Goal: Task Accomplishment & Management: Manage account settings

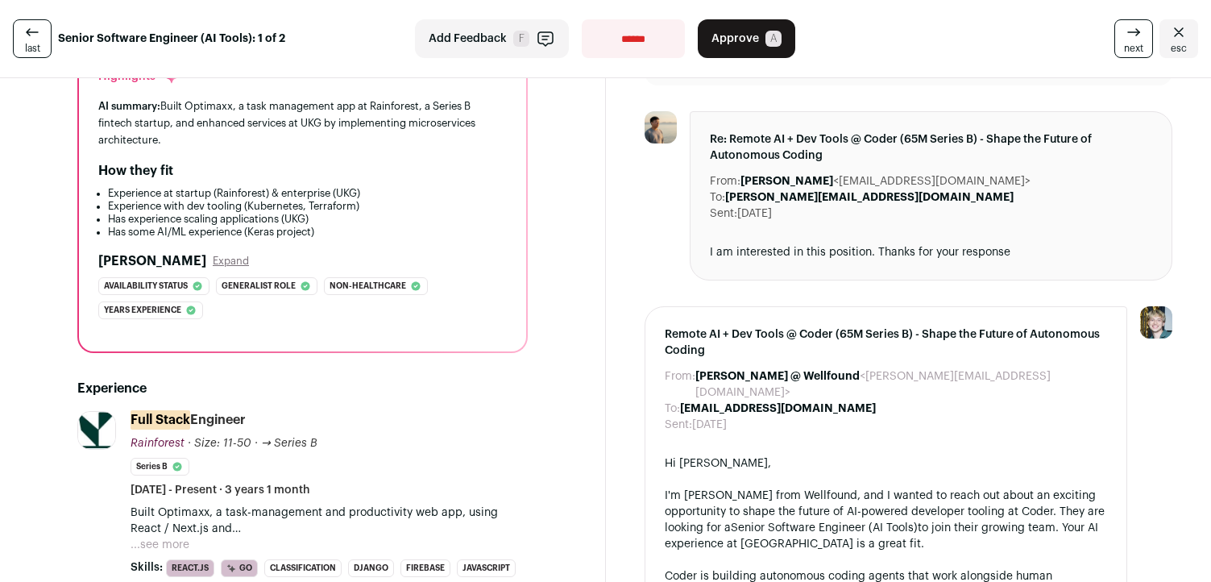
scroll to position [338, 0]
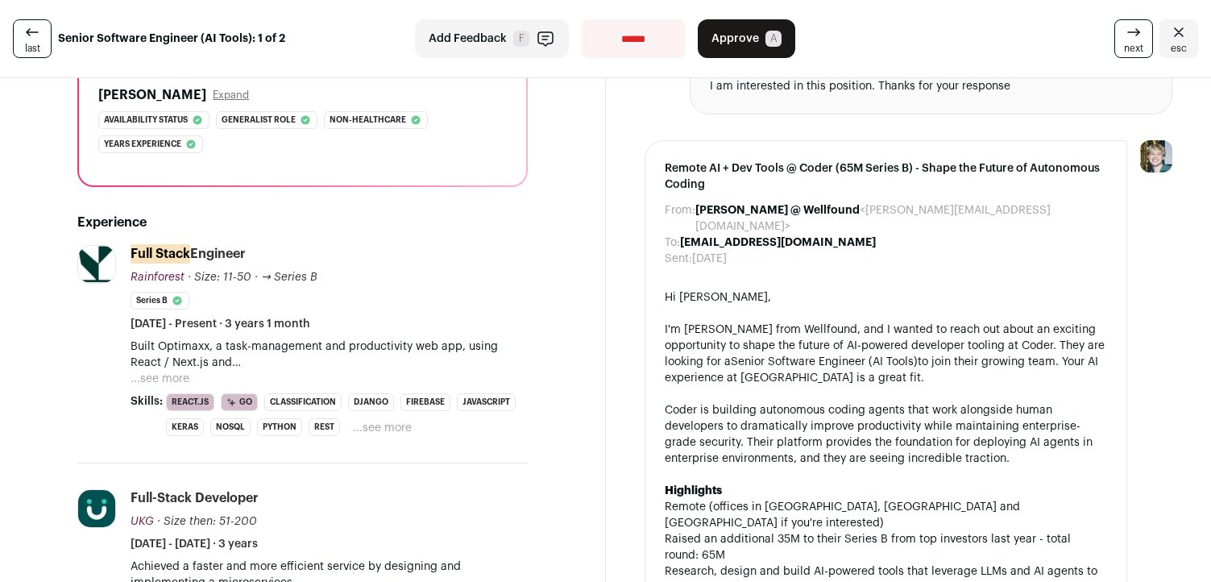
click at [446, 355] on p "Built Optimaxx, a task-management and productivity web app, using React / Next.…" at bounding box center [329, 354] width 397 height 32
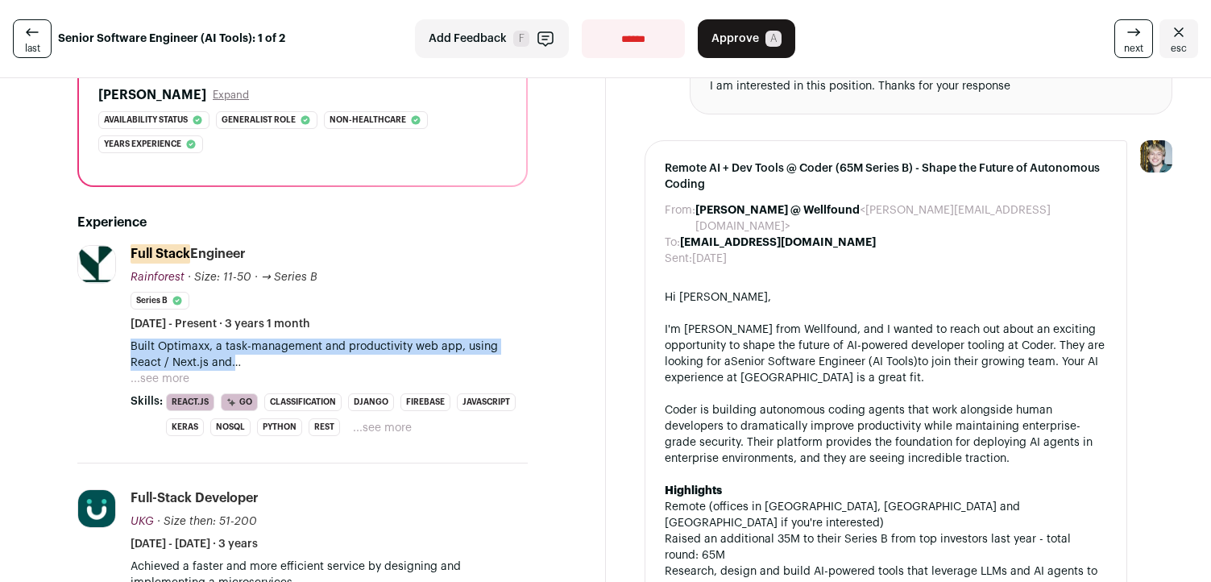
click at [446, 355] on p "Built Optimaxx, a task-management and productivity web app, using React / Next.…" at bounding box center [329, 354] width 397 height 32
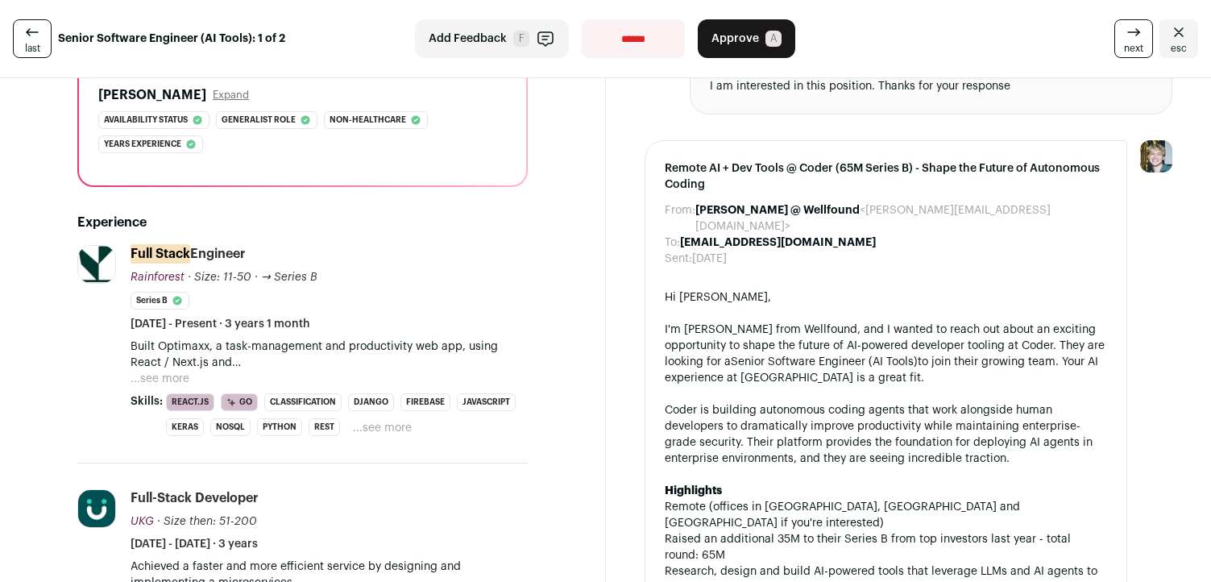
click at [144, 373] on button "...see more" at bounding box center [160, 379] width 59 height 16
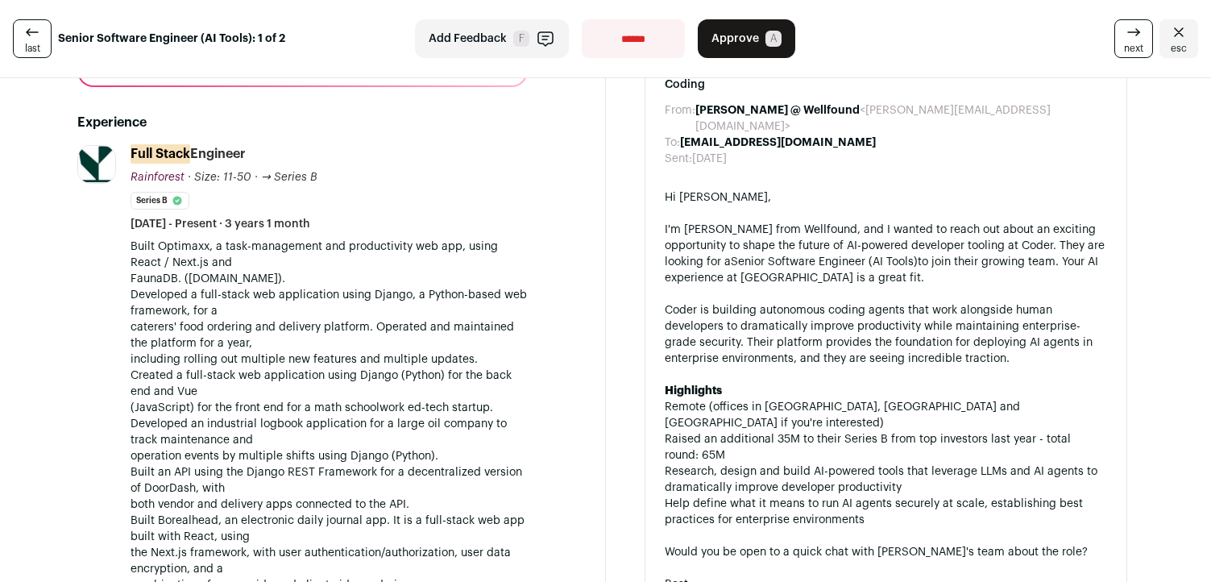
scroll to position [457, 0]
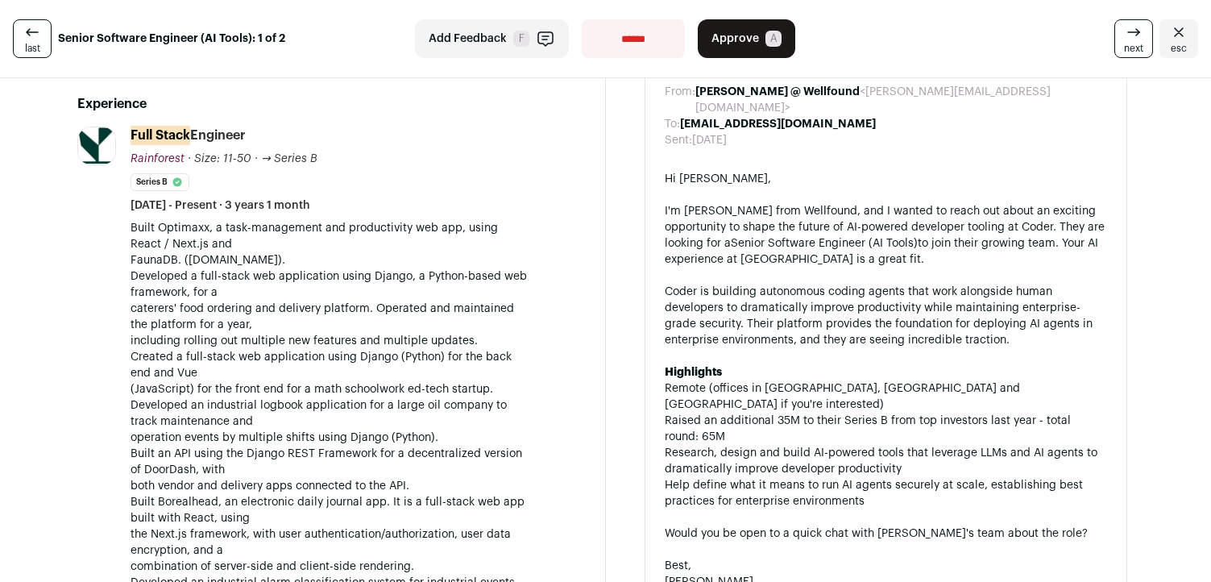
click at [243, 408] on p "Built Optimaxx, a task-management and productivity web app, using React / Next.…" at bounding box center [329, 558] width 397 height 677
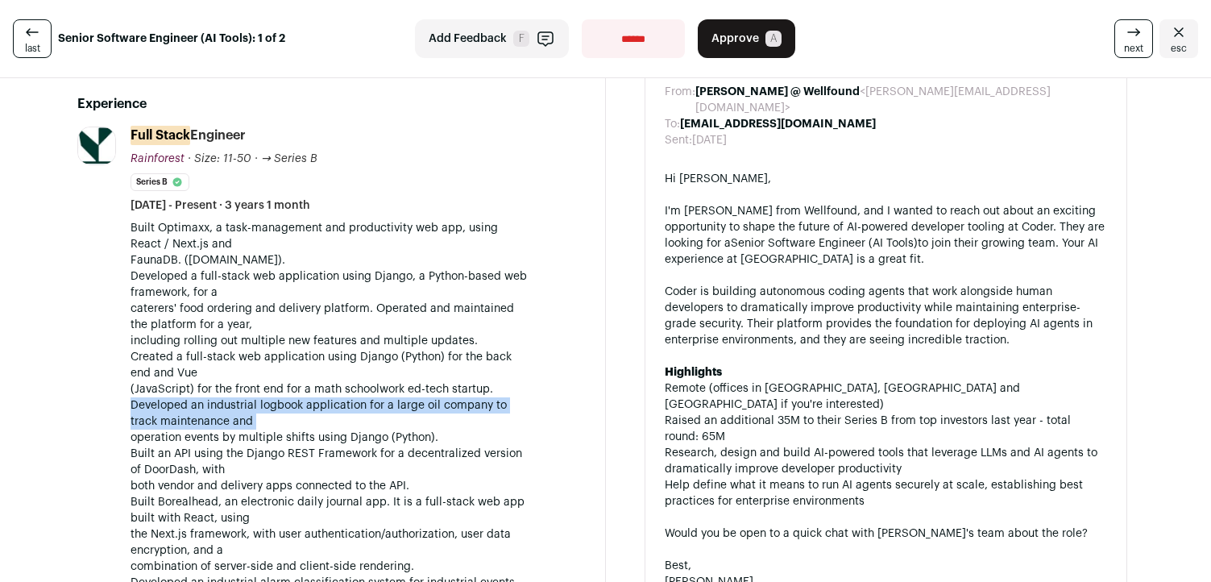
drag, startPoint x: 243, startPoint y: 408, endPoint x: 284, endPoint y: 401, distance: 41.7
click at [284, 401] on p "Built Optimaxx, a task-management and productivity web app, using React / Next.…" at bounding box center [329, 558] width 397 height 677
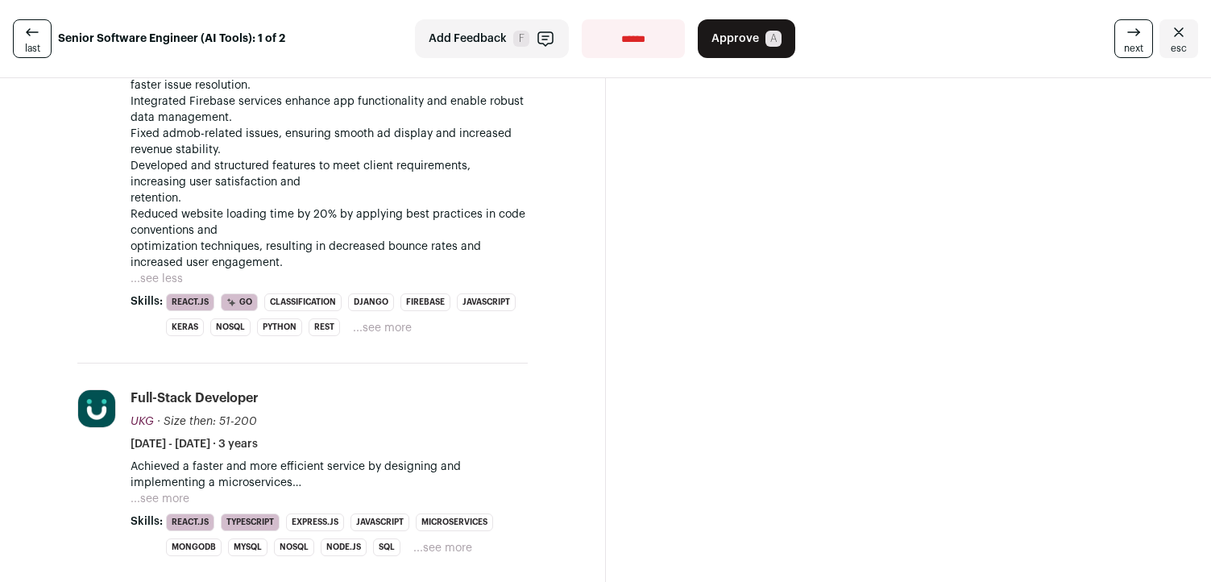
scroll to position [1216, 0]
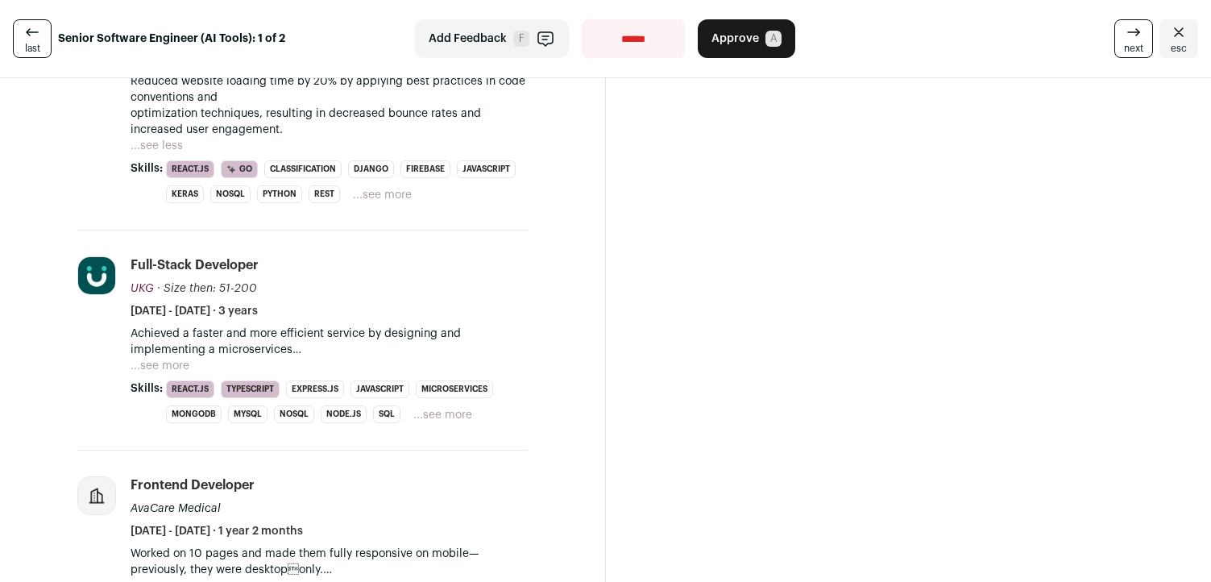
click at [280, 353] on p "Achieved a faster and more efficient service by designing and implementing a mi…" at bounding box center [329, 342] width 397 height 32
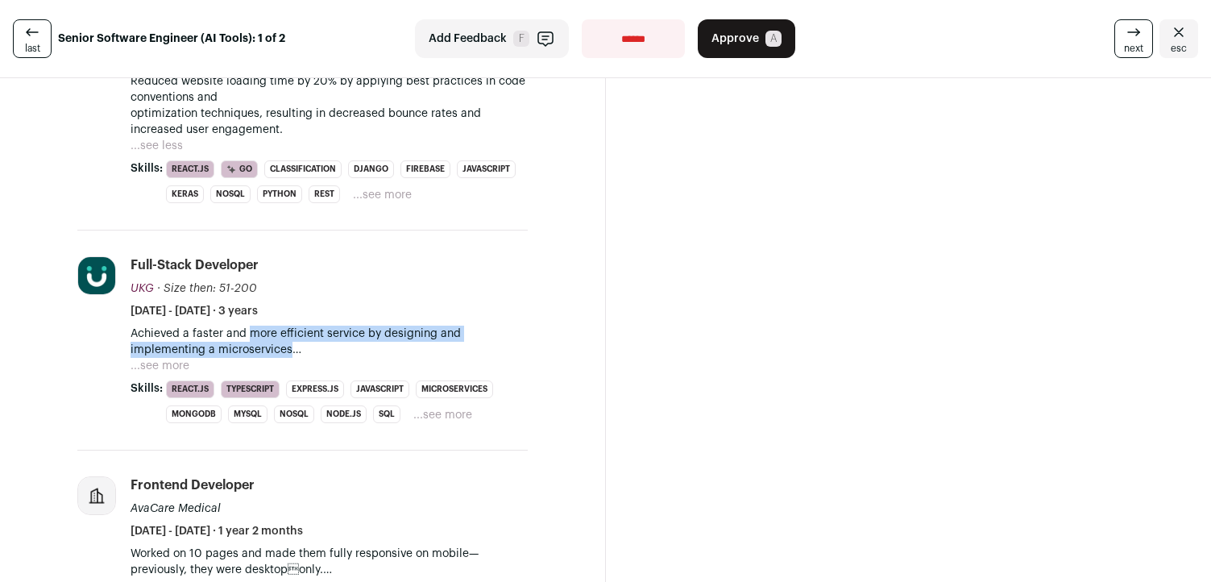
drag, startPoint x: 280, startPoint y: 353, endPoint x: 260, endPoint y: 329, distance: 31.5
click at [260, 329] on p "Achieved a faster and more efficient service by designing and implementing a mi…" at bounding box center [329, 342] width 397 height 32
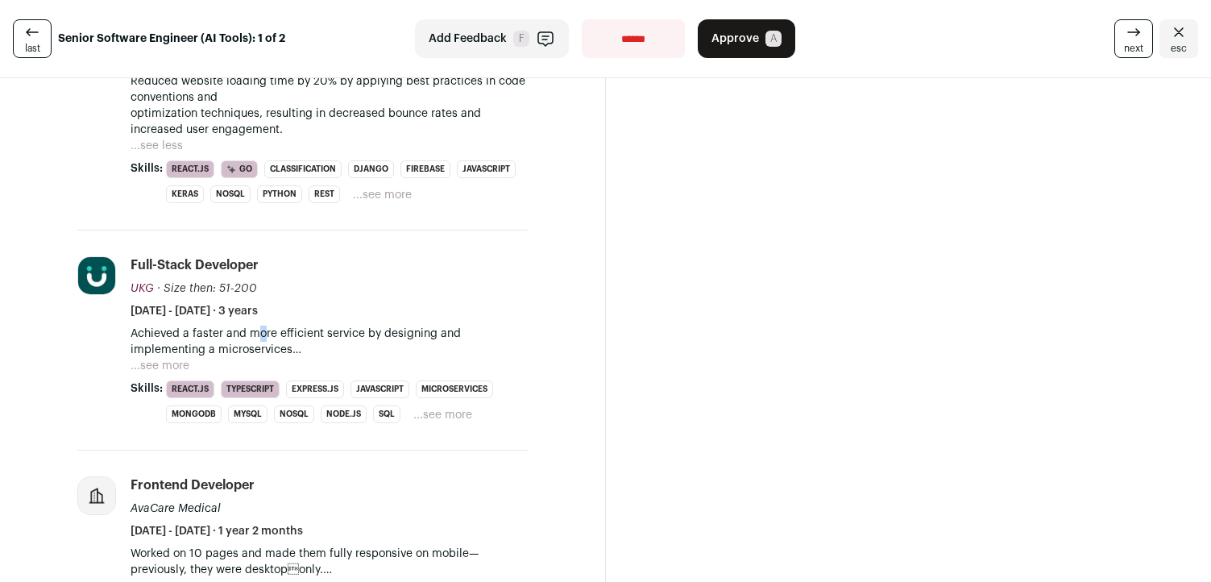
drag, startPoint x: 260, startPoint y: 329, endPoint x: 264, endPoint y: 338, distance: 10.5
click at [264, 338] on p "Achieved a faster and more efficient service by designing and implementing a mi…" at bounding box center [329, 342] width 397 height 32
click at [176, 361] on button "...see more" at bounding box center [160, 366] width 59 height 16
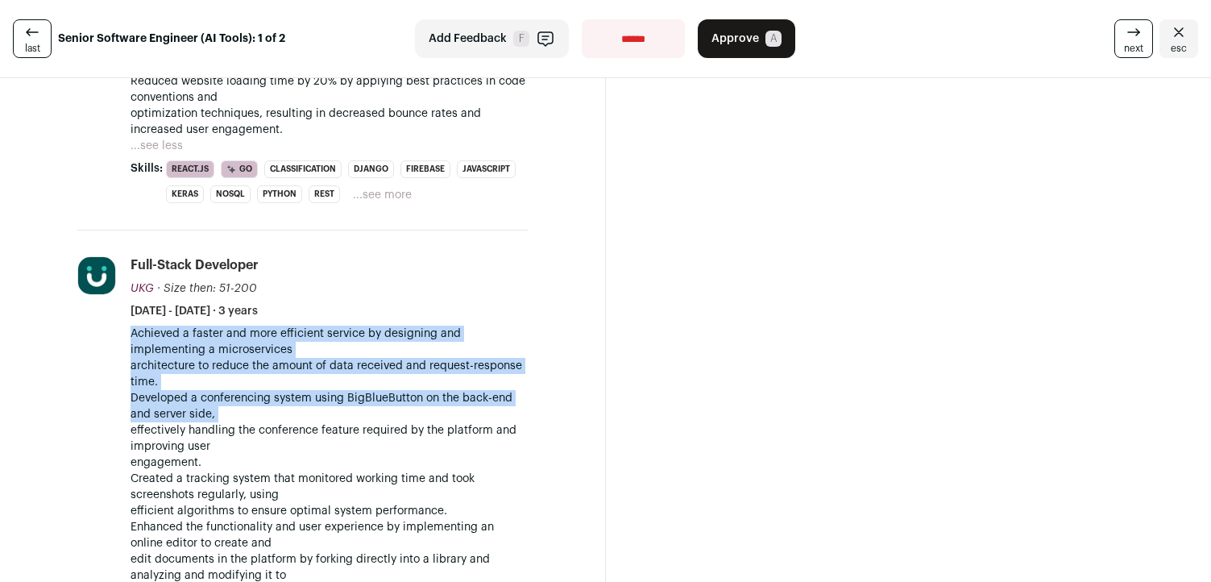
drag, startPoint x: 192, startPoint y: 351, endPoint x: 192, endPoint y: 422, distance: 71.7
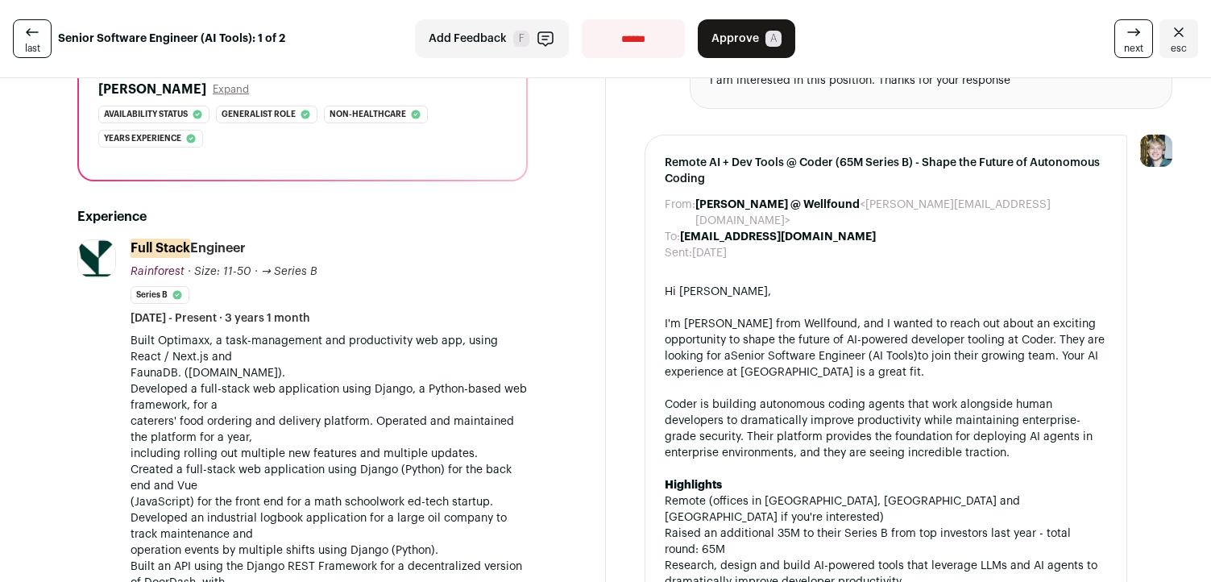
scroll to position [0, 0]
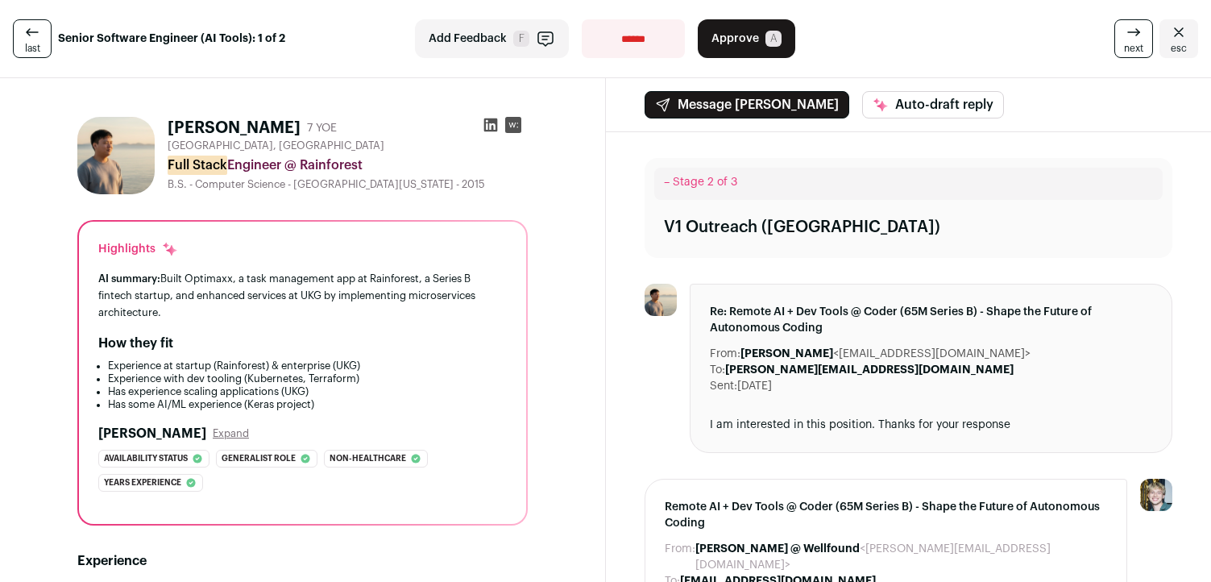
click at [287, 294] on div "AI summary: Built Optimaxx, a task management app at Rainforest, a Series B fin…" at bounding box center [302, 295] width 409 height 51
drag, startPoint x: 287, startPoint y: 294, endPoint x: 307, endPoint y: 313, distance: 27.4
click at [307, 313] on div "AI summary: Built Optimaxx, a task management app at Rainforest, a Series B fin…" at bounding box center [302, 295] width 409 height 51
click at [480, 122] on div at bounding box center [502, 128] width 52 height 23
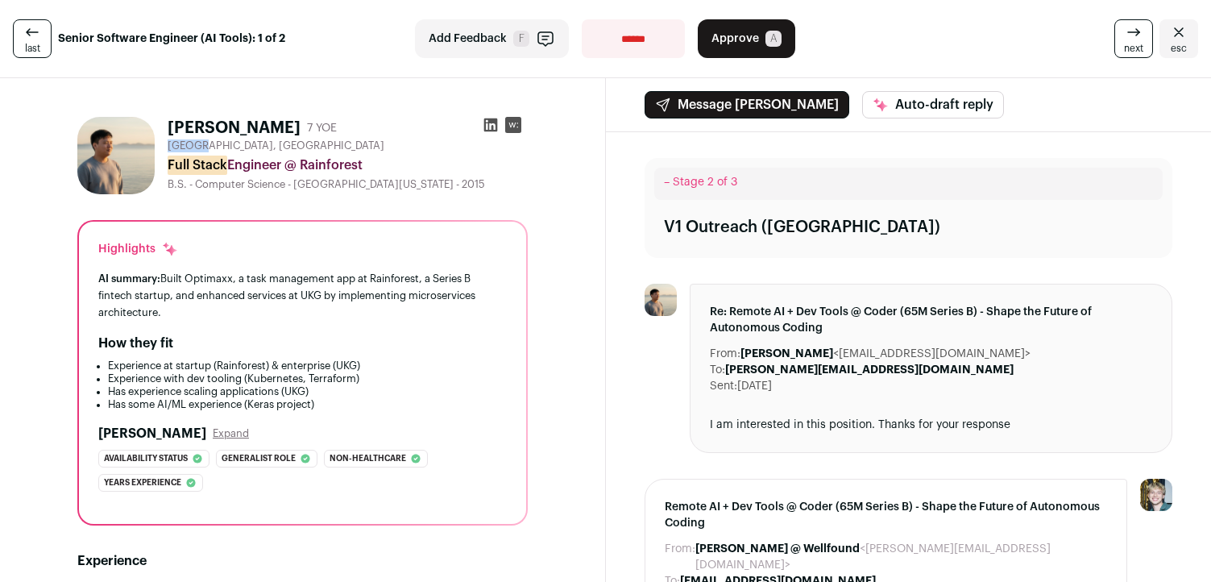
click at [480, 122] on div at bounding box center [502, 128] width 52 height 23
click at [481, 122] on div at bounding box center [502, 128] width 52 height 23
click at [485, 124] on icon at bounding box center [491, 125] width 16 height 16
click at [646, 36] on select "**********" at bounding box center [633, 38] width 103 height 39
select select "**********"
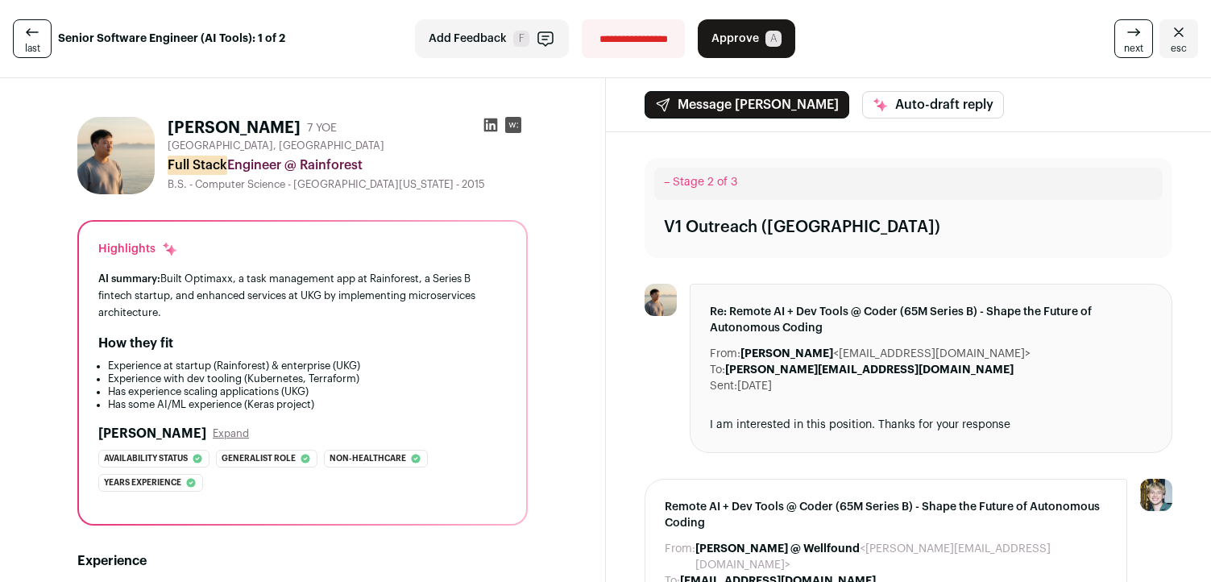
click at [582, 19] on select "**********" at bounding box center [633, 38] width 103 height 39
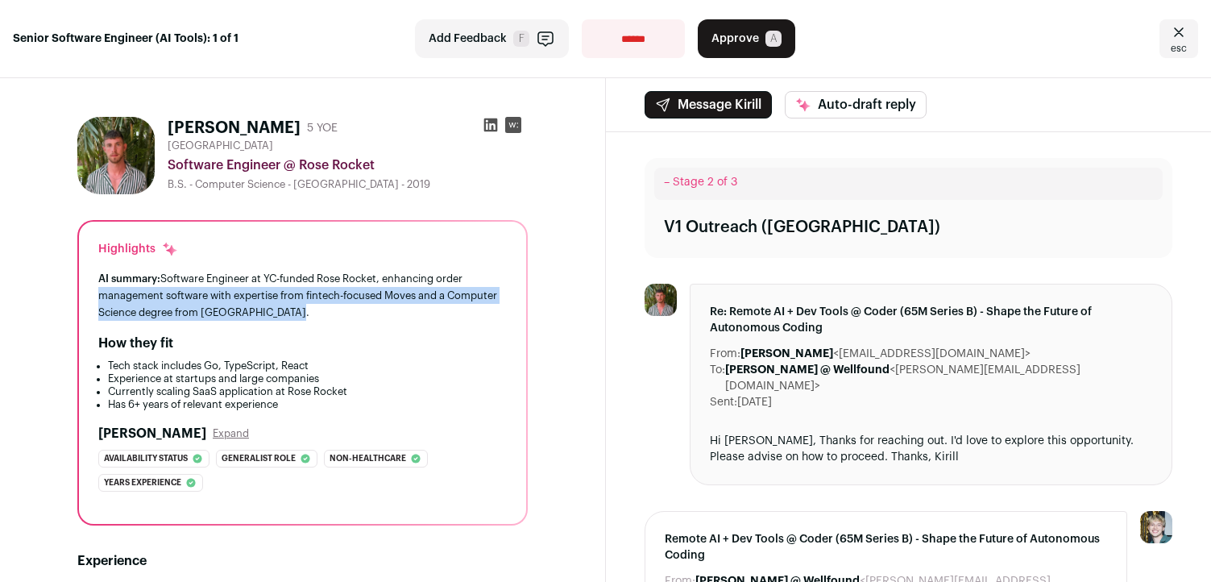
drag, startPoint x: 480, startPoint y: 310, endPoint x: 480, endPoint y: 279, distance: 31.4
click at [480, 279] on div "AI summary: Software Engineer at YC-funded Rose Rocket, enhancing order managem…" at bounding box center [302, 295] width 409 height 51
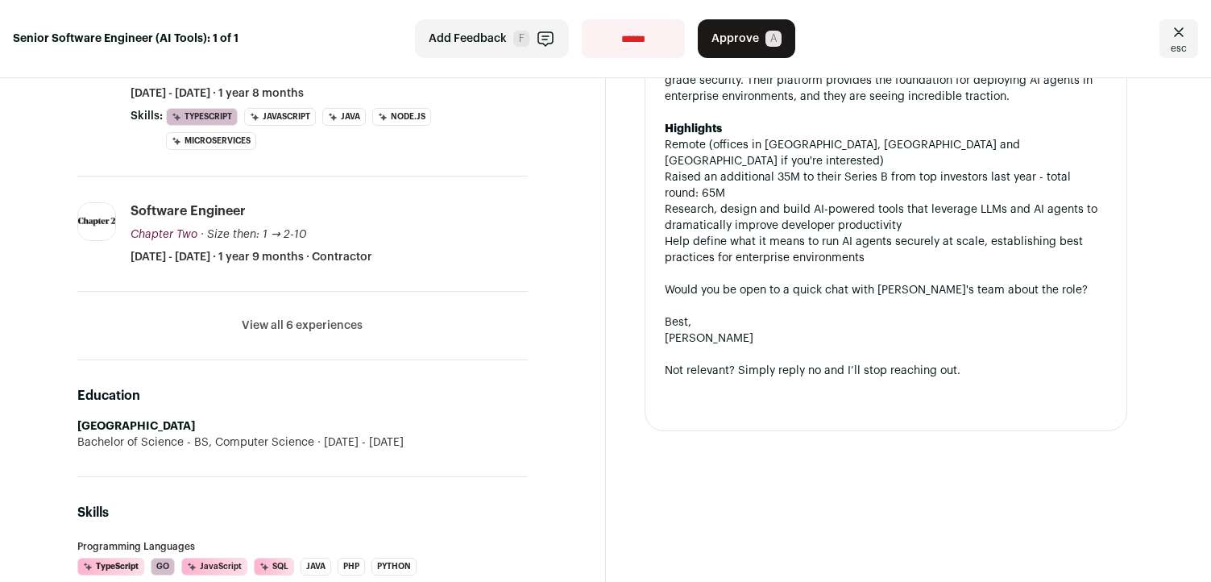
scroll to position [738, 0]
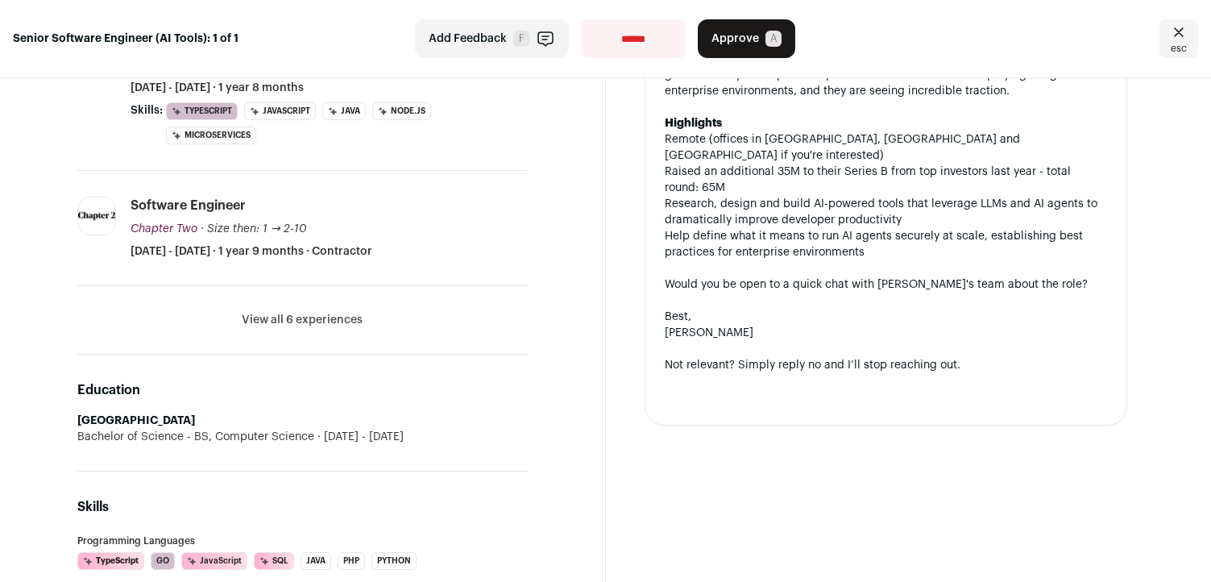
click at [354, 319] on button "View all 6 experiences" at bounding box center [302, 320] width 121 height 16
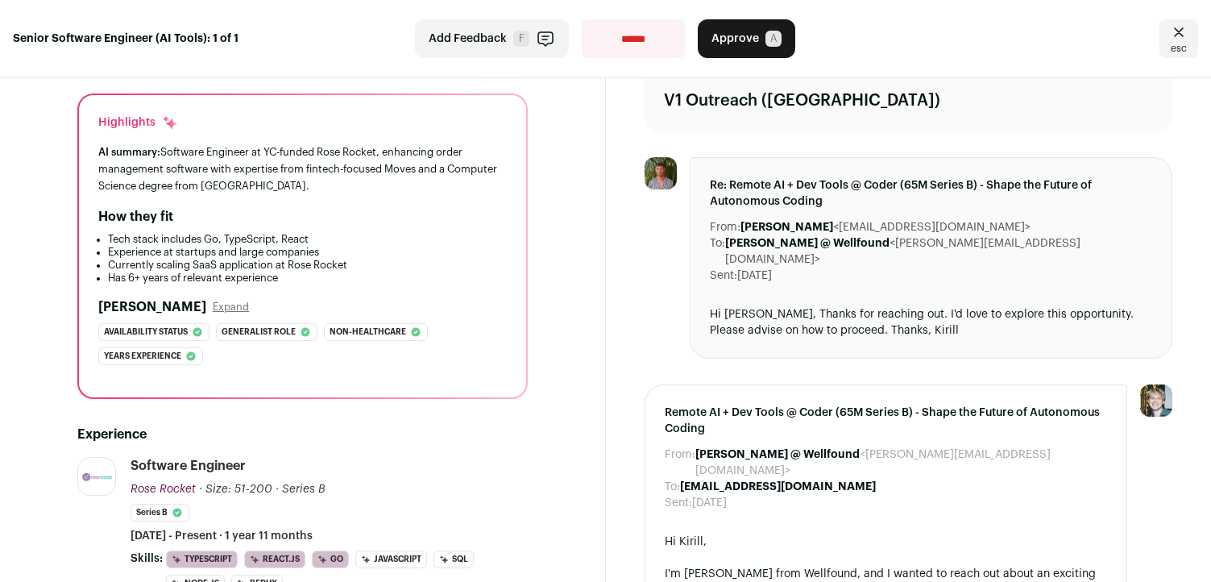
scroll to position [83, 0]
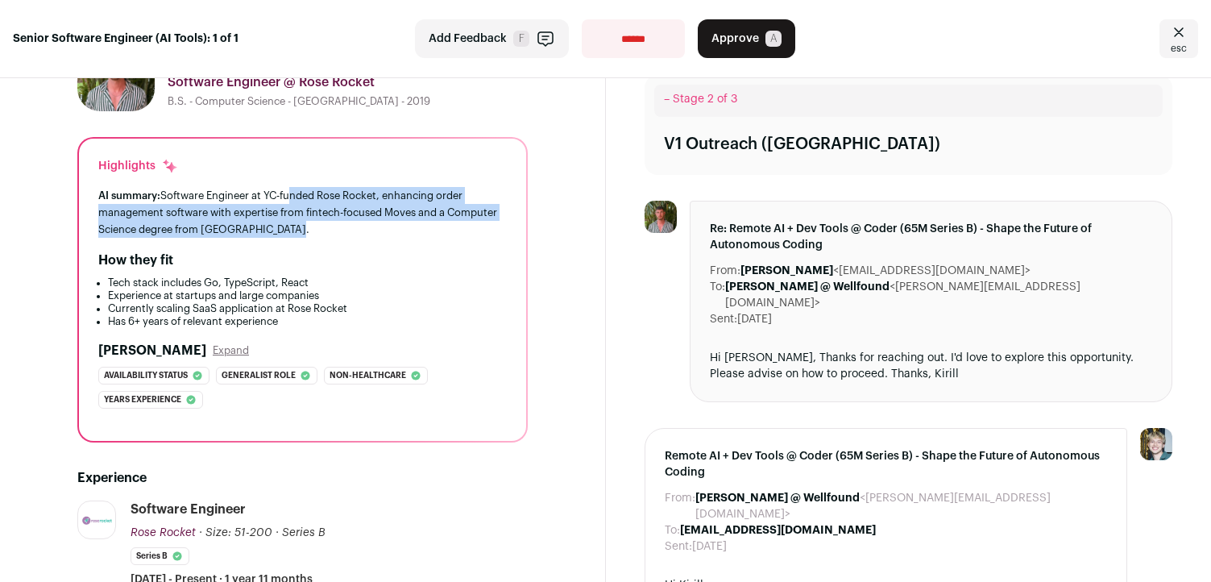
drag, startPoint x: 291, startPoint y: 189, endPoint x: 316, endPoint y: 231, distance: 49.5
click at [316, 231] on div "AI summary: Software Engineer at YC-funded Rose Rocket, enhancing order managem…" at bounding box center [302, 212] width 409 height 51
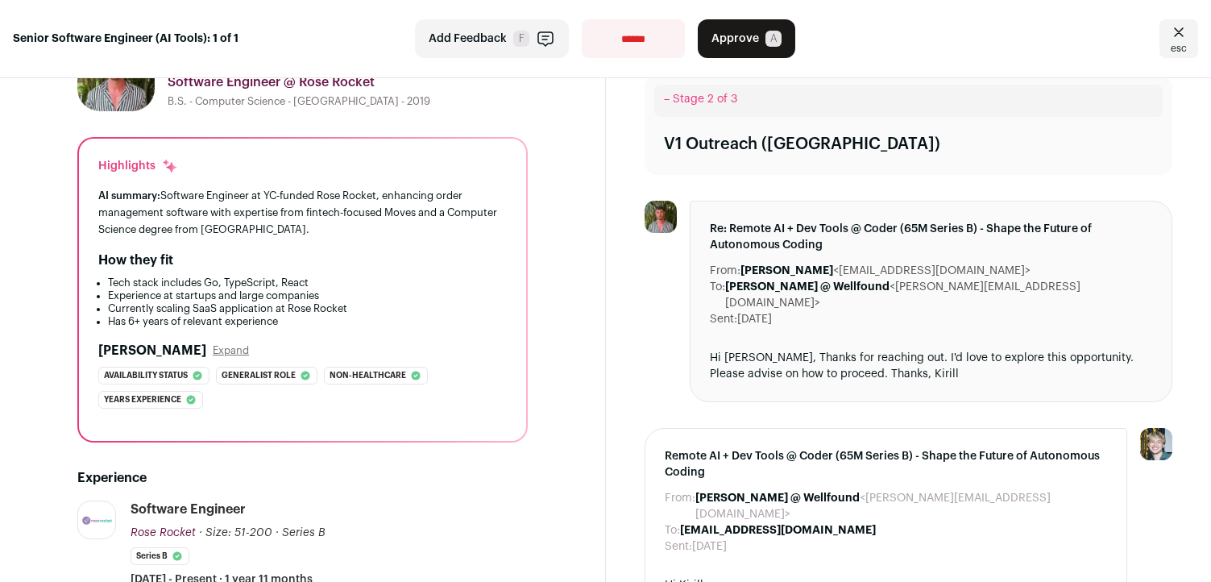
click at [316, 231] on div "AI summary: Software Engineer at YC-funded Rose Rocket, enhancing order managem…" at bounding box center [302, 212] width 409 height 51
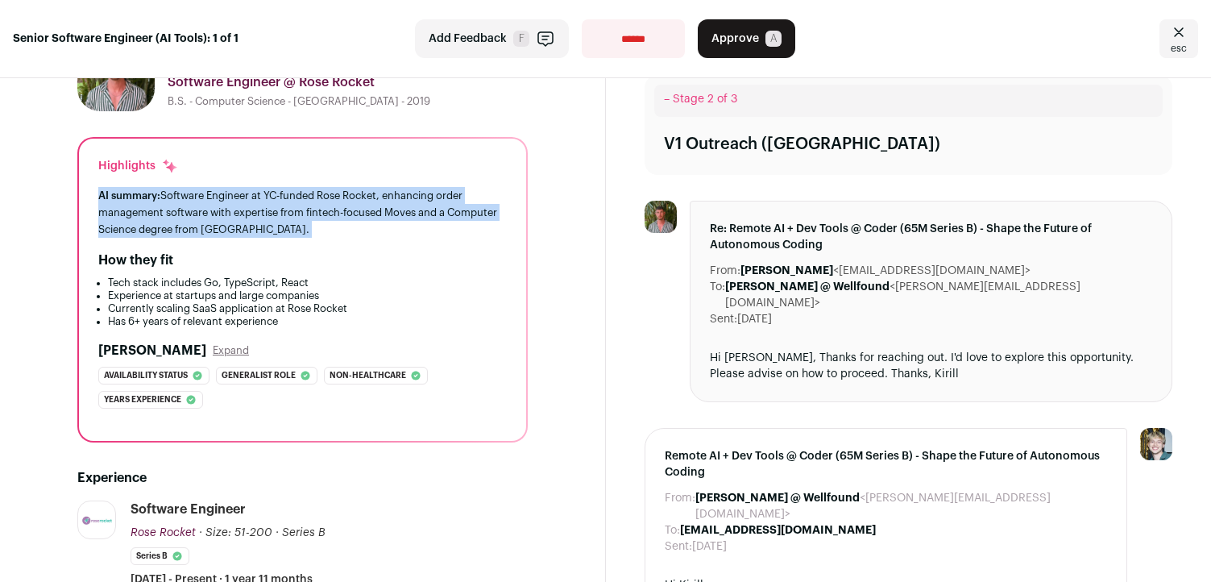
click at [316, 231] on div "AI summary: Software Engineer at YC-funded Rose Rocket, enhancing order managem…" at bounding box center [302, 212] width 409 height 51
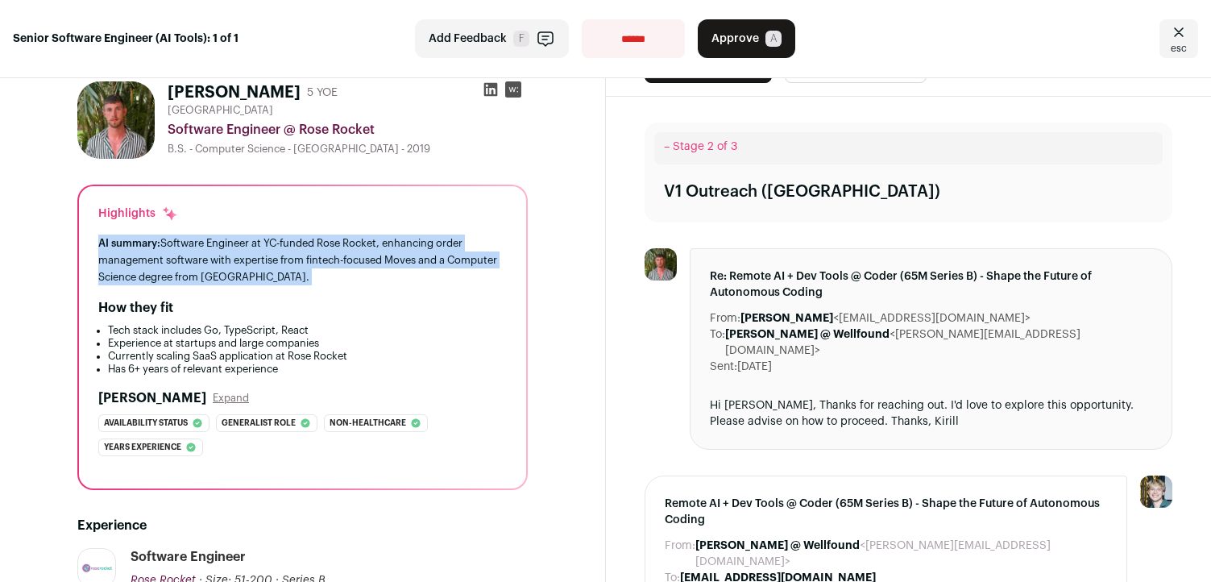
scroll to position [19, 0]
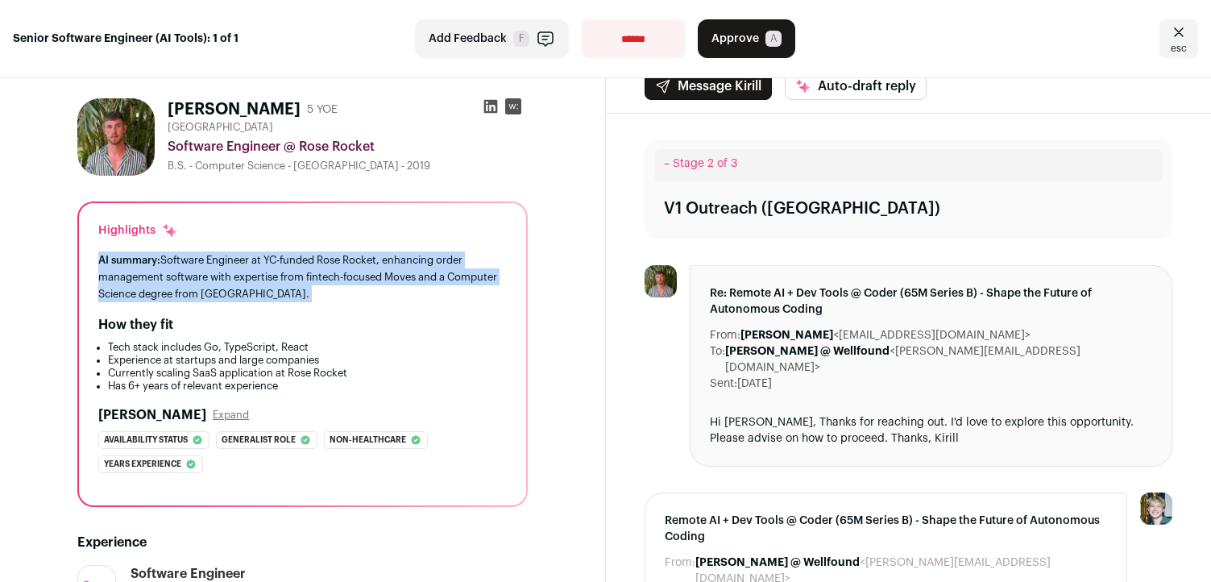
click at [311, 269] on div "AI summary: Software Engineer at YC-funded Rose Rocket, enhancing order managem…" at bounding box center [302, 276] width 409 height 51
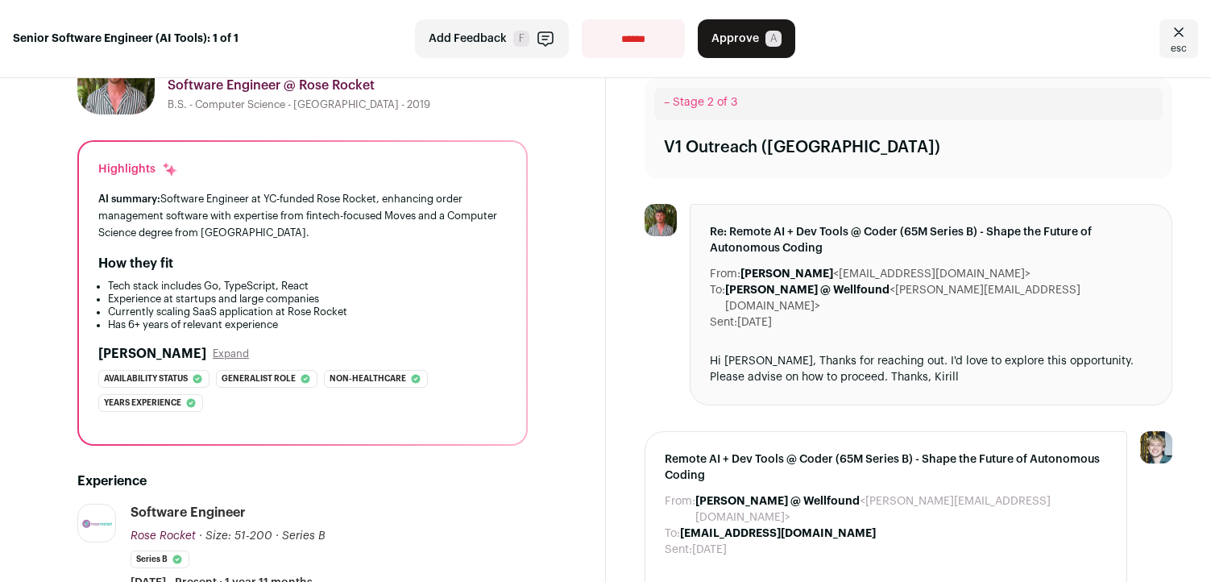
scroll to position [0, 0]
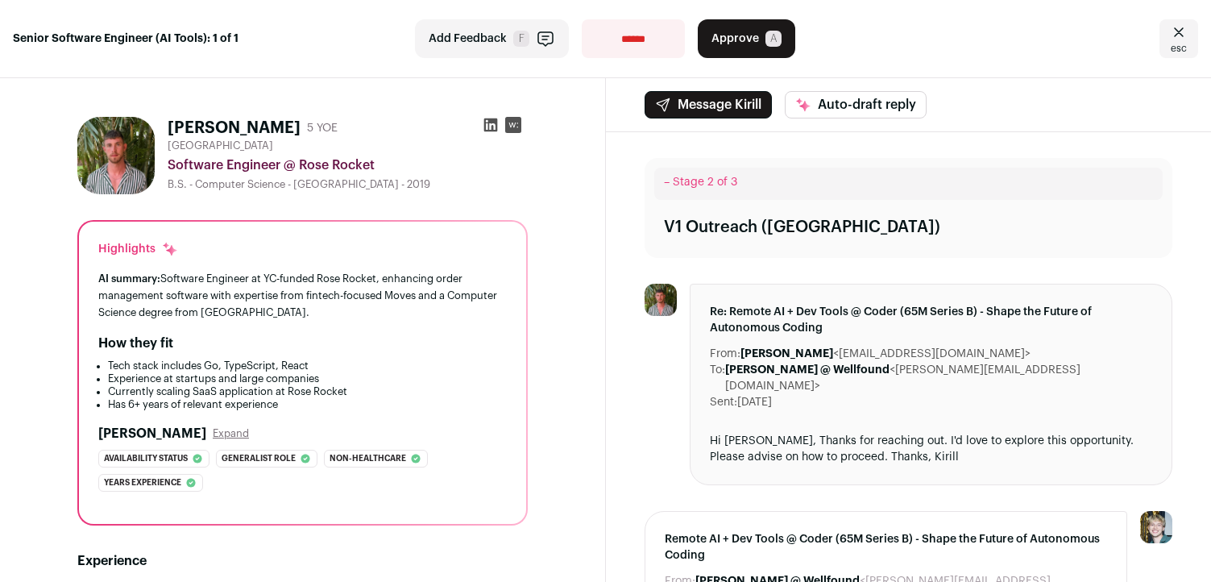
click at [762, 35] on button "Approve A" at bounding box center [747, 38] width 98 height 39
